Goal: Task Accomplishment & Management: Manage account settings

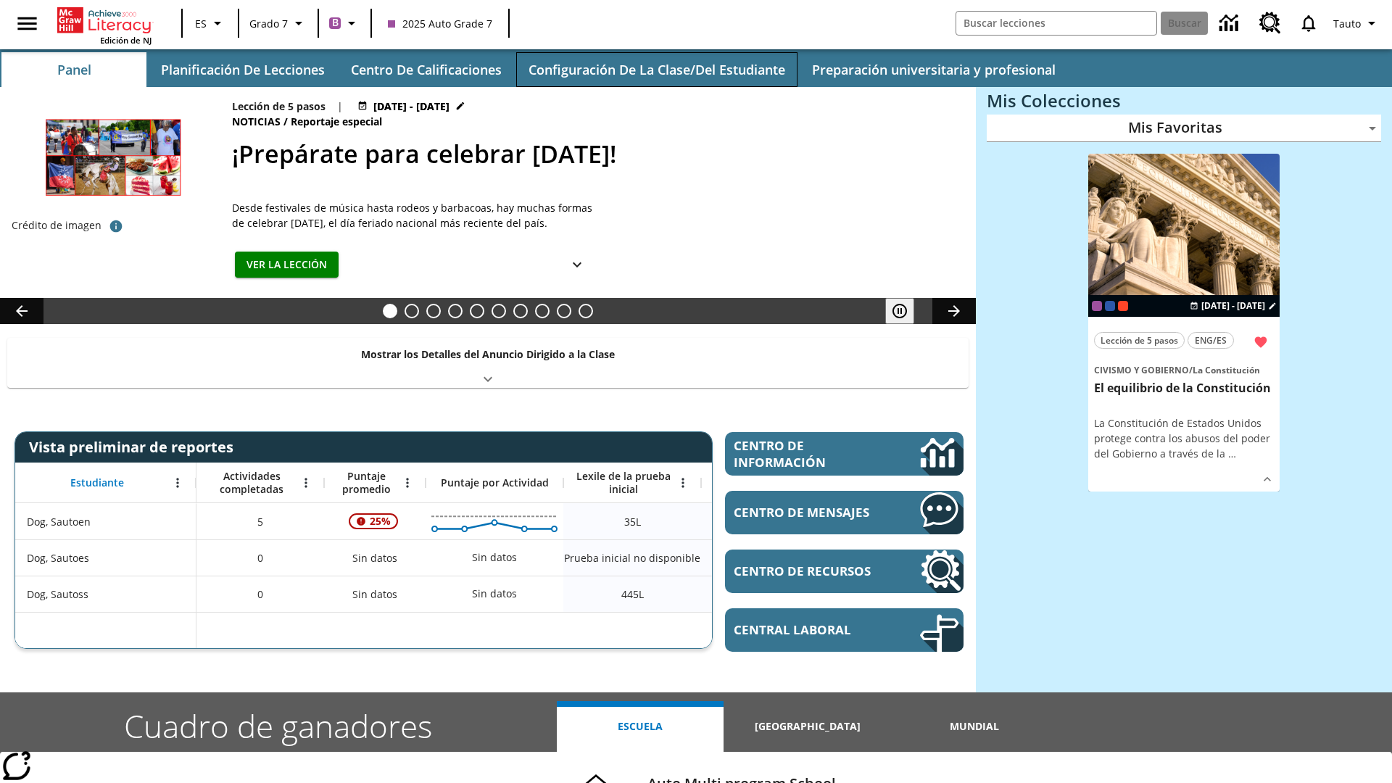
click at [656, 70] on button "Configuración de la clase/del estudiante" at bounding box center [656, 69] width 281 height 35
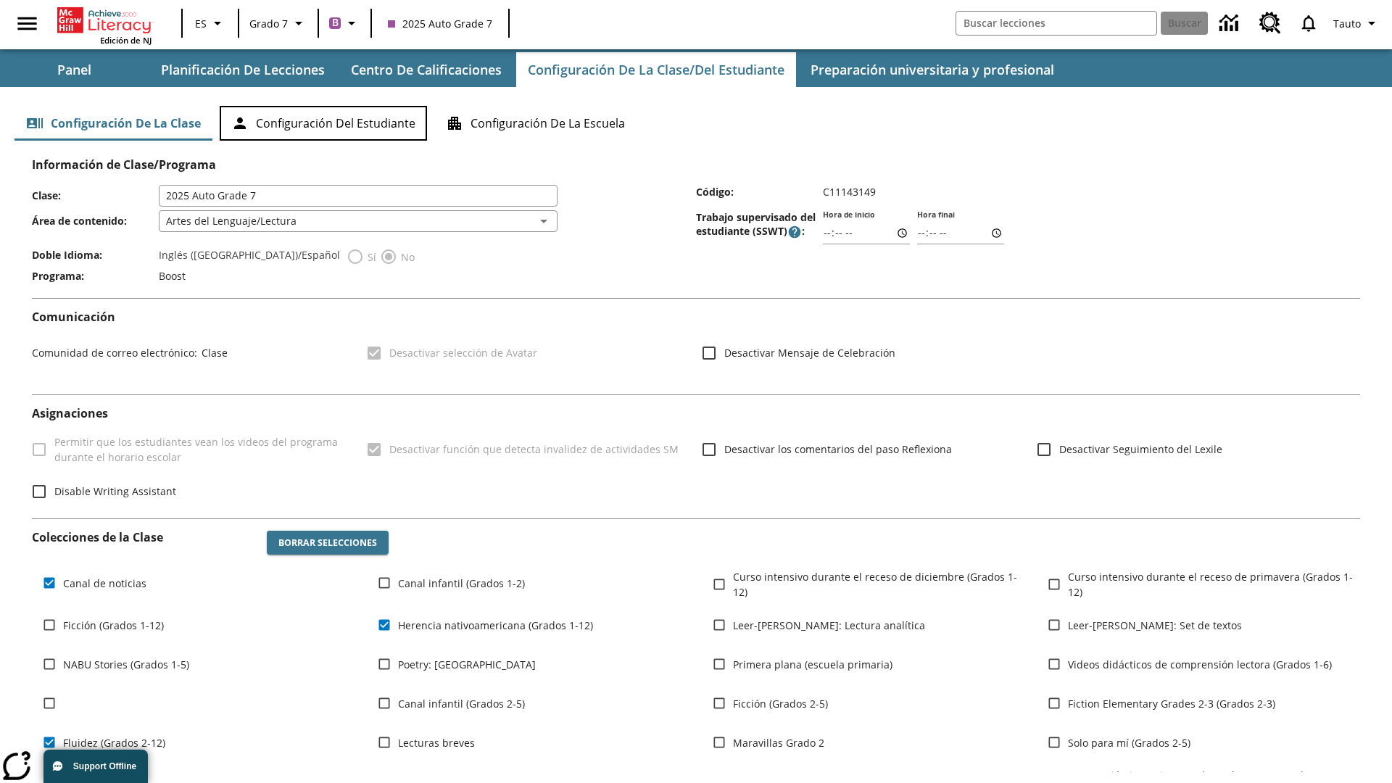
click at [323, 123] on button "Configuración del estudiante" at bounding box center [323, 123] width 207 height 35
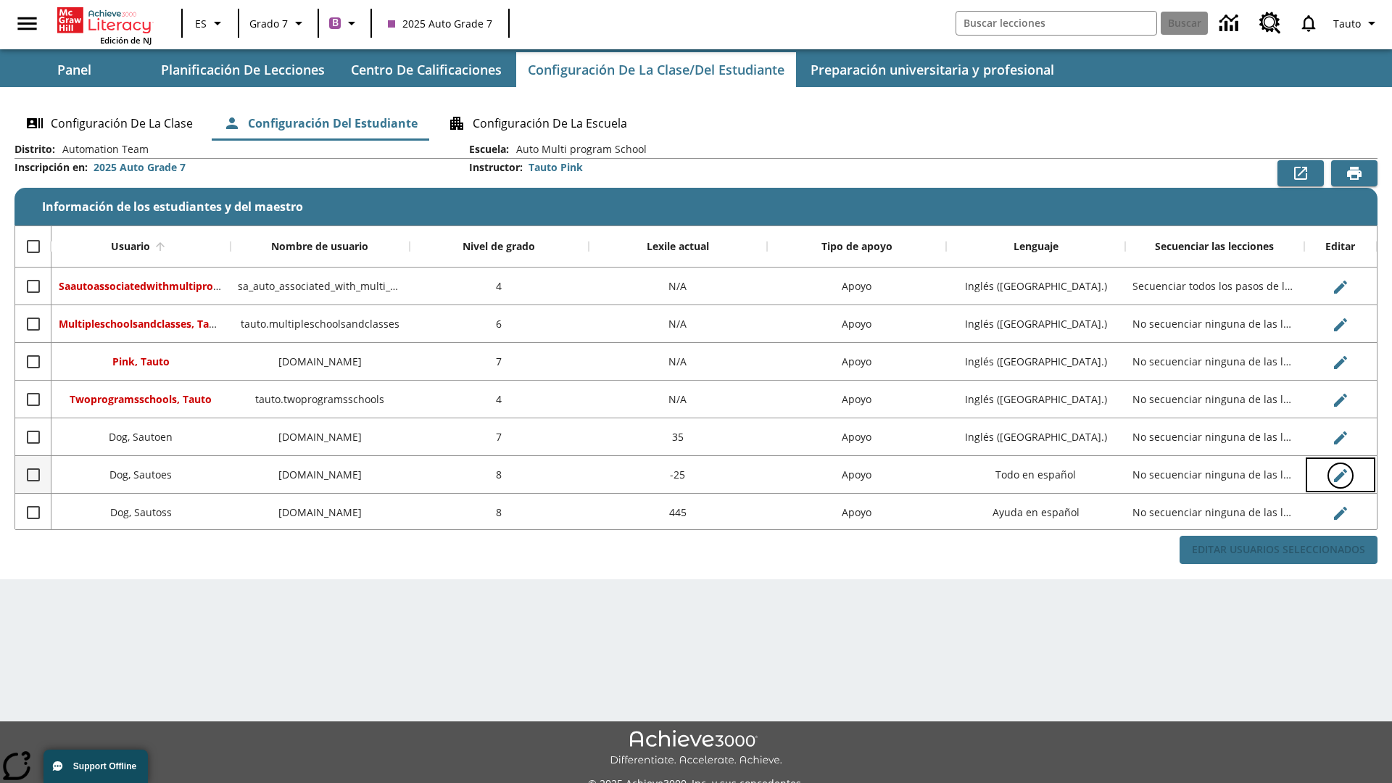
click at [1340, 475] on icon "Editar Usuario" at bounding box center [1340, 475] width 13 height 13
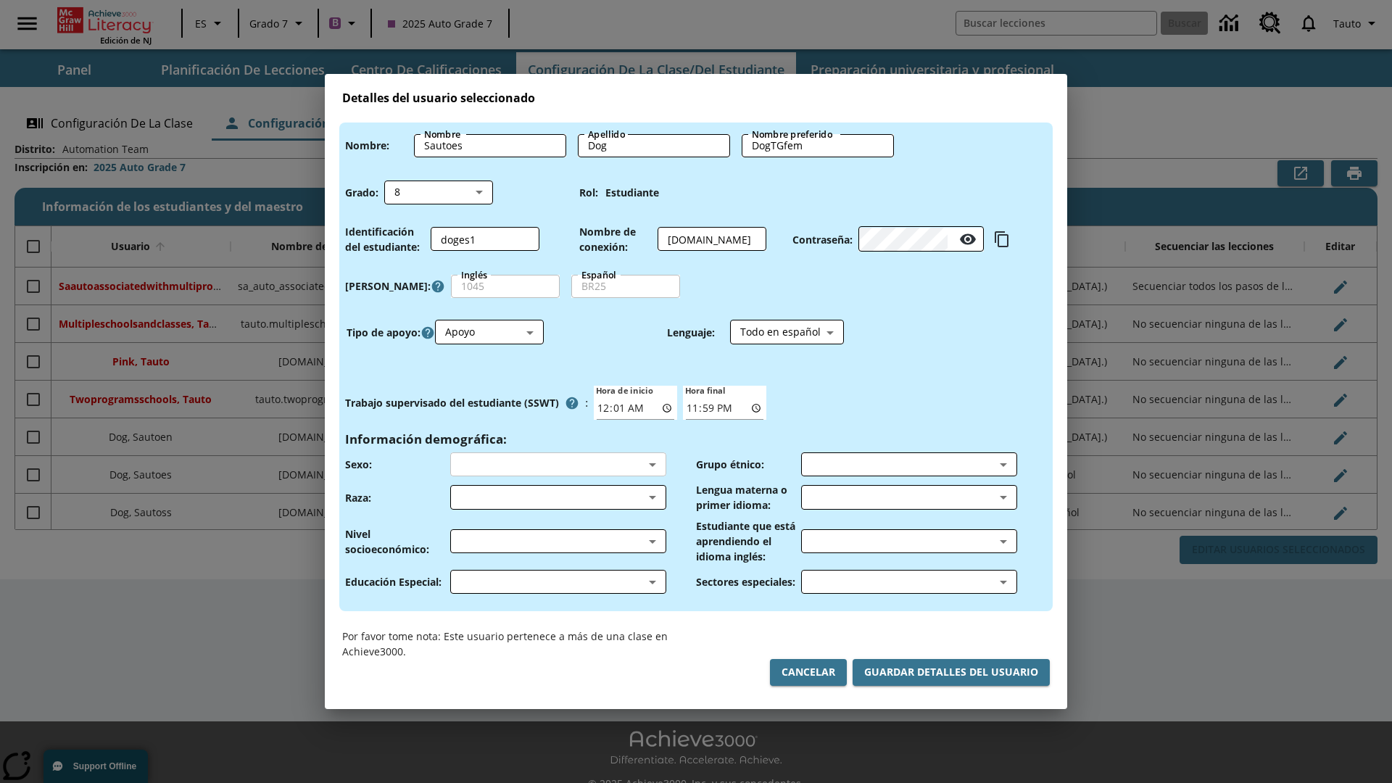
click at [558, 464] on body "Saltar al contenido principal Edición de NJ ES Grado 7 B 2025 Auto Grade 7 Busc…" at bounding box center [696, 407] width 1392 height 815
click at [558, 498] on body "Saltar al contenido principal Edición de NJ ES Grado 7 B 2025 Auto Grade 7 Busc…" at bounding box center [696, 407] width 1392 height 815
click at [558, 541] on body "Saltar al contenido principal Edición de NJ ES Grado 7 B 2025 Auto Grade 7 Busc…" at bounding box center [696, 407] width 1392 height 815
click at [558, 582] on body "Saltar al contenido principal Edición de NJ ES Grado 7 B 2025 Auto Grade 7 Busc…" at bounding box center [696, 407] width 1392 height 815
click at [909, 464] on body "Saltar al contenido principal Edición de NJ ES Grado 7 B 2025 Auto Grade 7 Busc…" at bounding box center [696, 407] width 1392 height 815
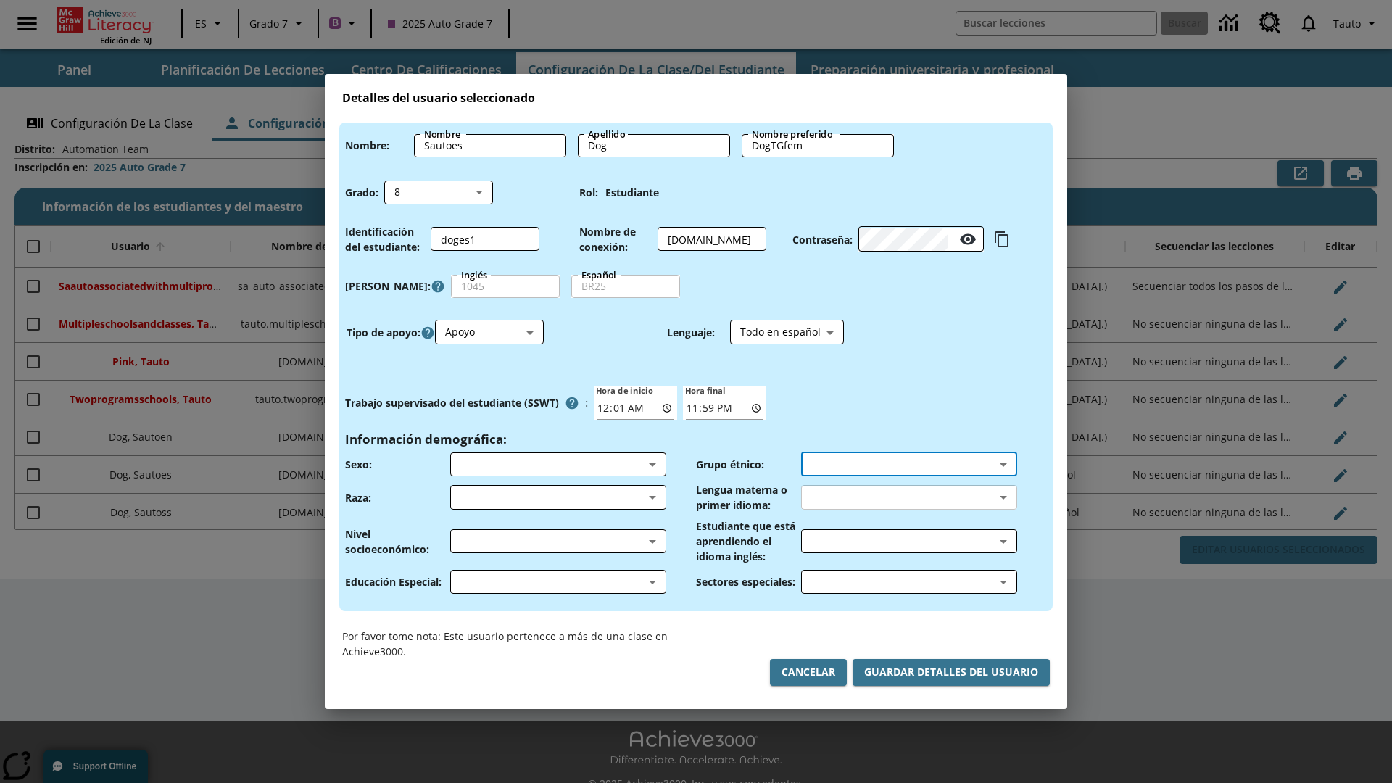
click at [909, 498] on body "Saltar al contenido principal Edición de NJ ES Grado 7 B 2025 Auto Grade 7 Busc…" at bounding box center [696, 407] width 1392 height 815
